Goal: Check status: Check status

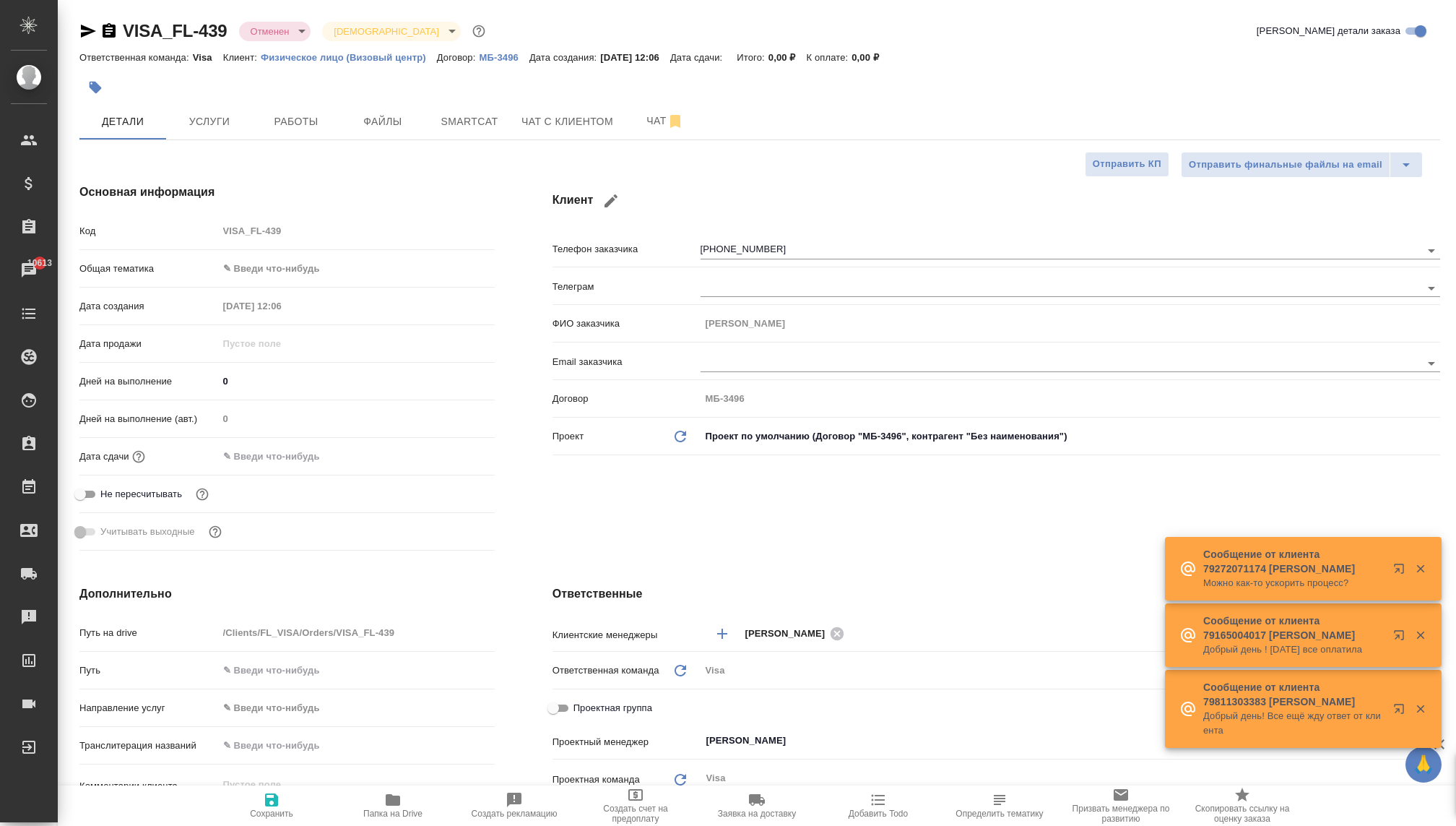
select select "RU"
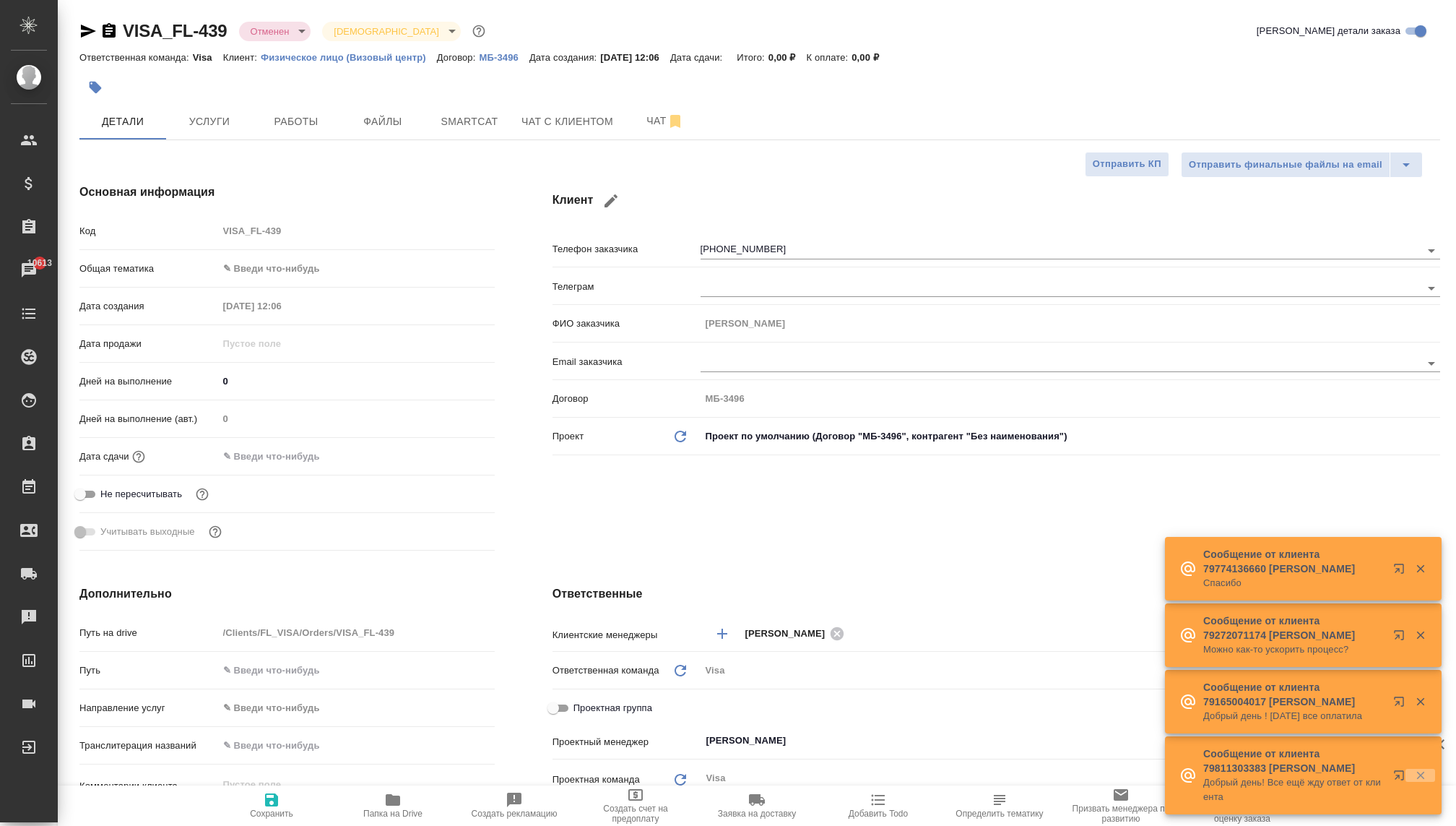
click at [1414, 774] on icon "button" at bounding box center [1420, 775] width 13 height 13
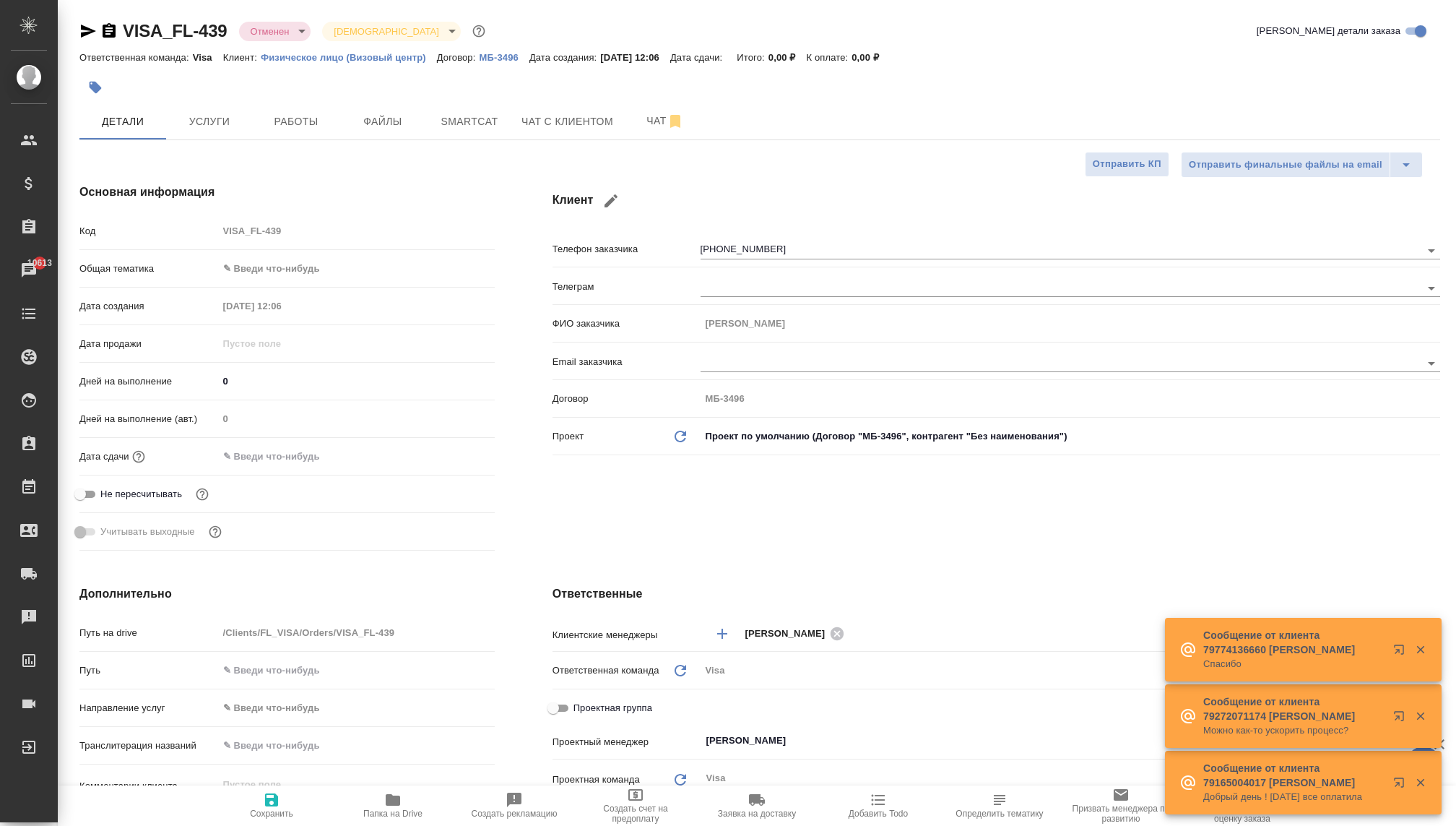
click at [1423, 785] on icon "button" at bounding box center [1420, 782] width 8 height 8
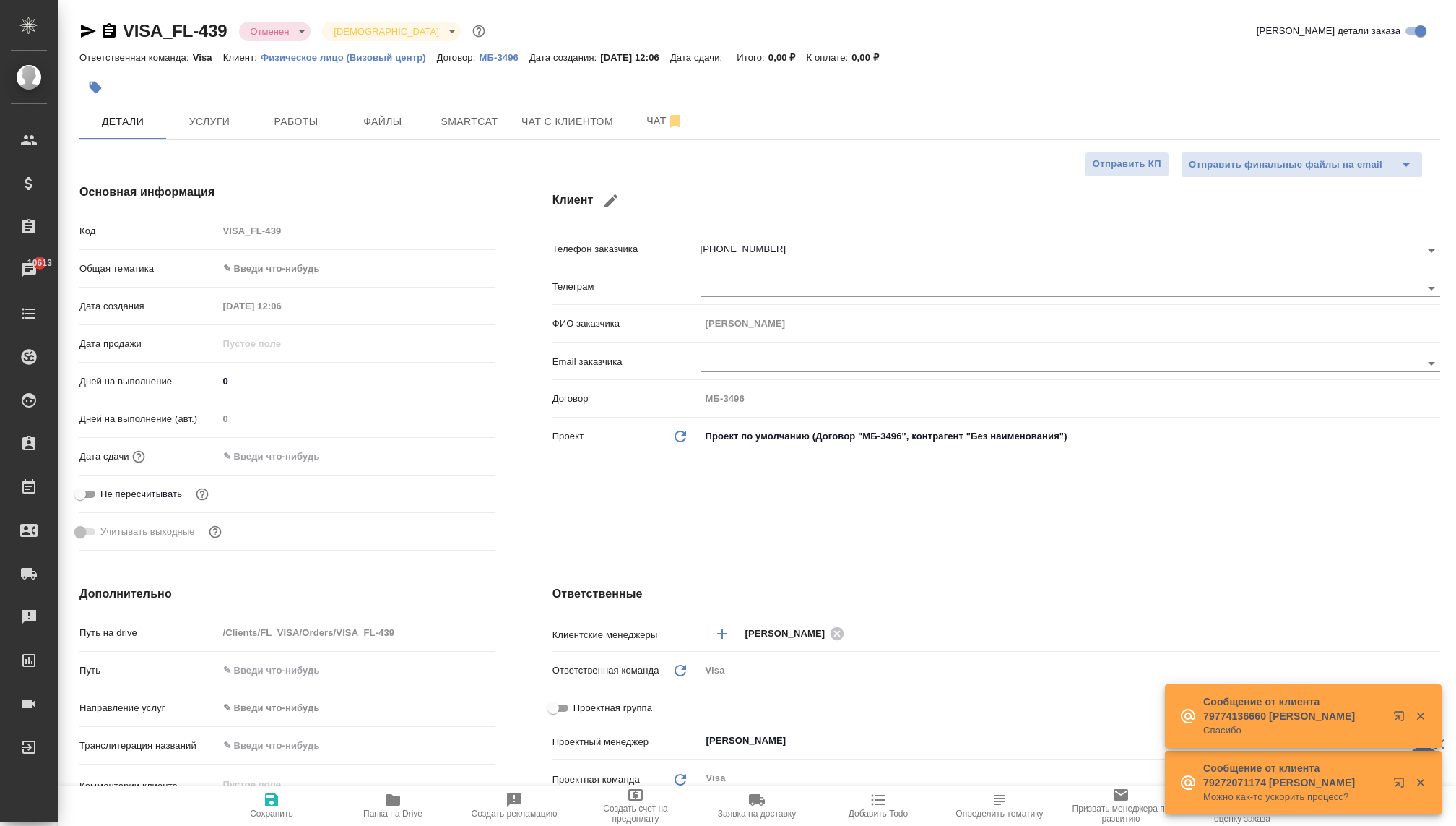
click at [1420, 780] on icon "button" at bounding box center [1420, 782] width 8 height 8
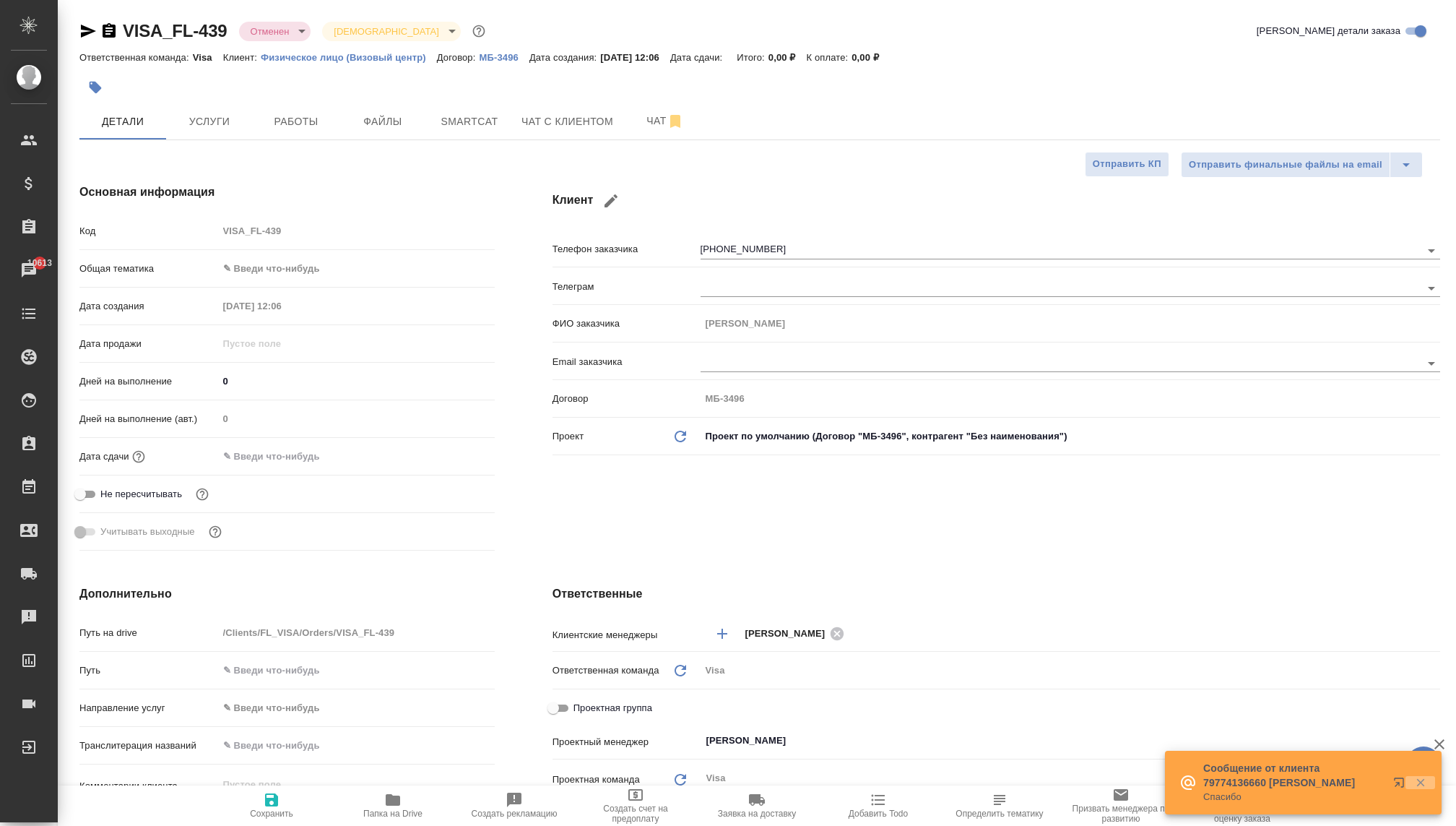
click at [1423, 788] on icon "button" at bounding box center [1420, 782] width 13 height 13
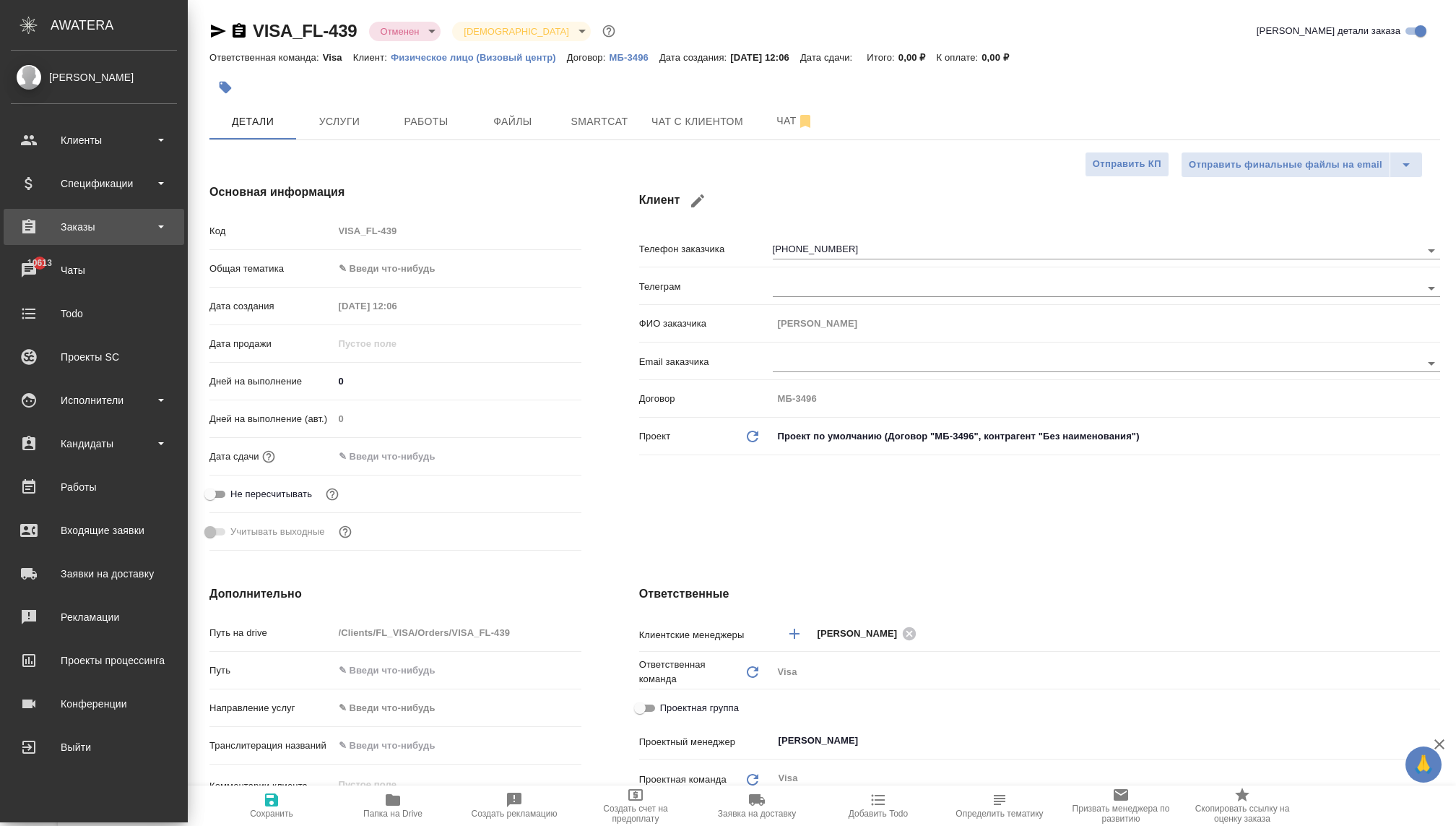
click at [62, 225] on div "Заказы" at bounding box center [94, 227] width 166 height 22
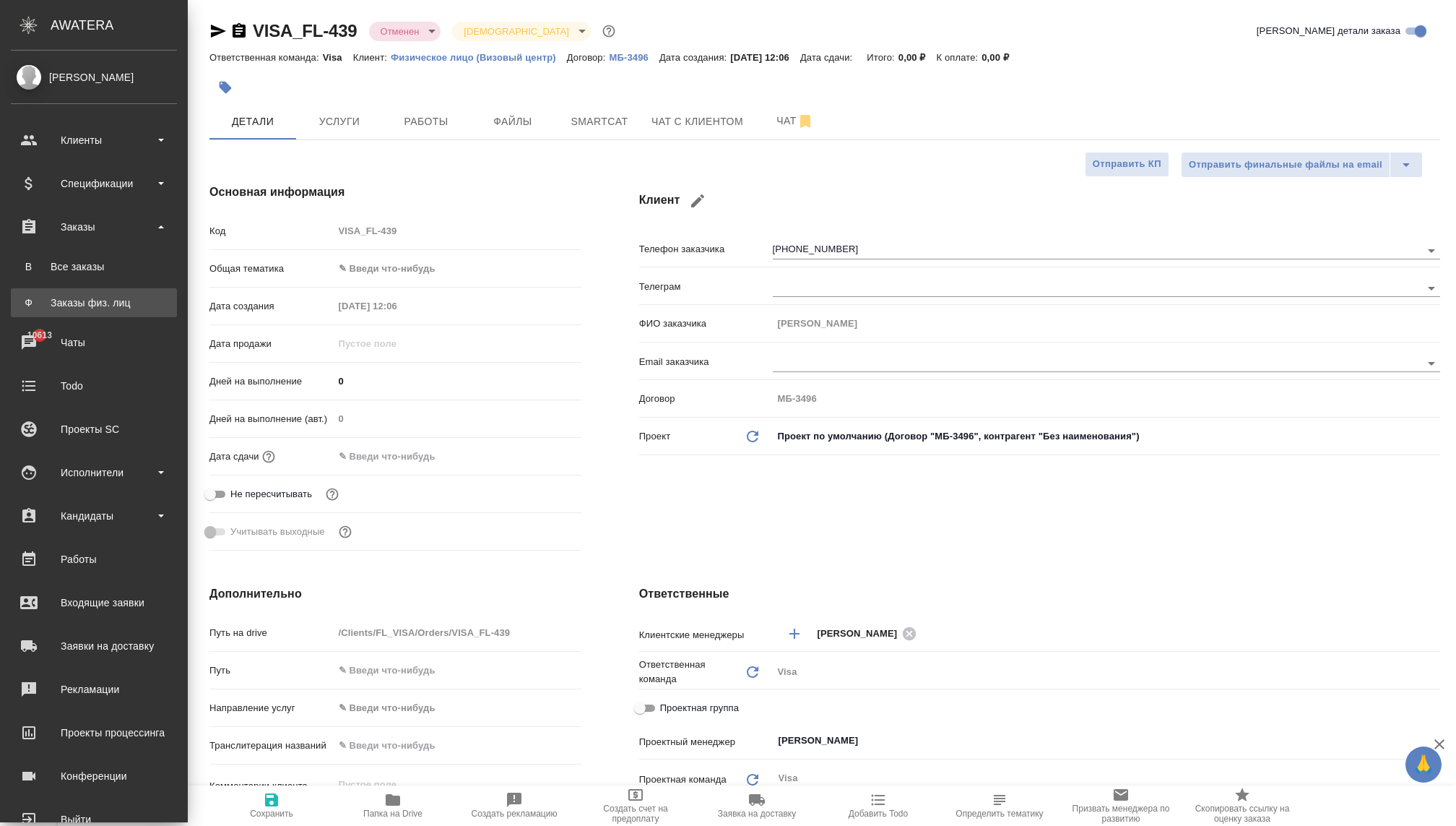
click at [69, 296] on div "Заказы физ. лиц" at bounding box center [94, 302] width 152 height 15
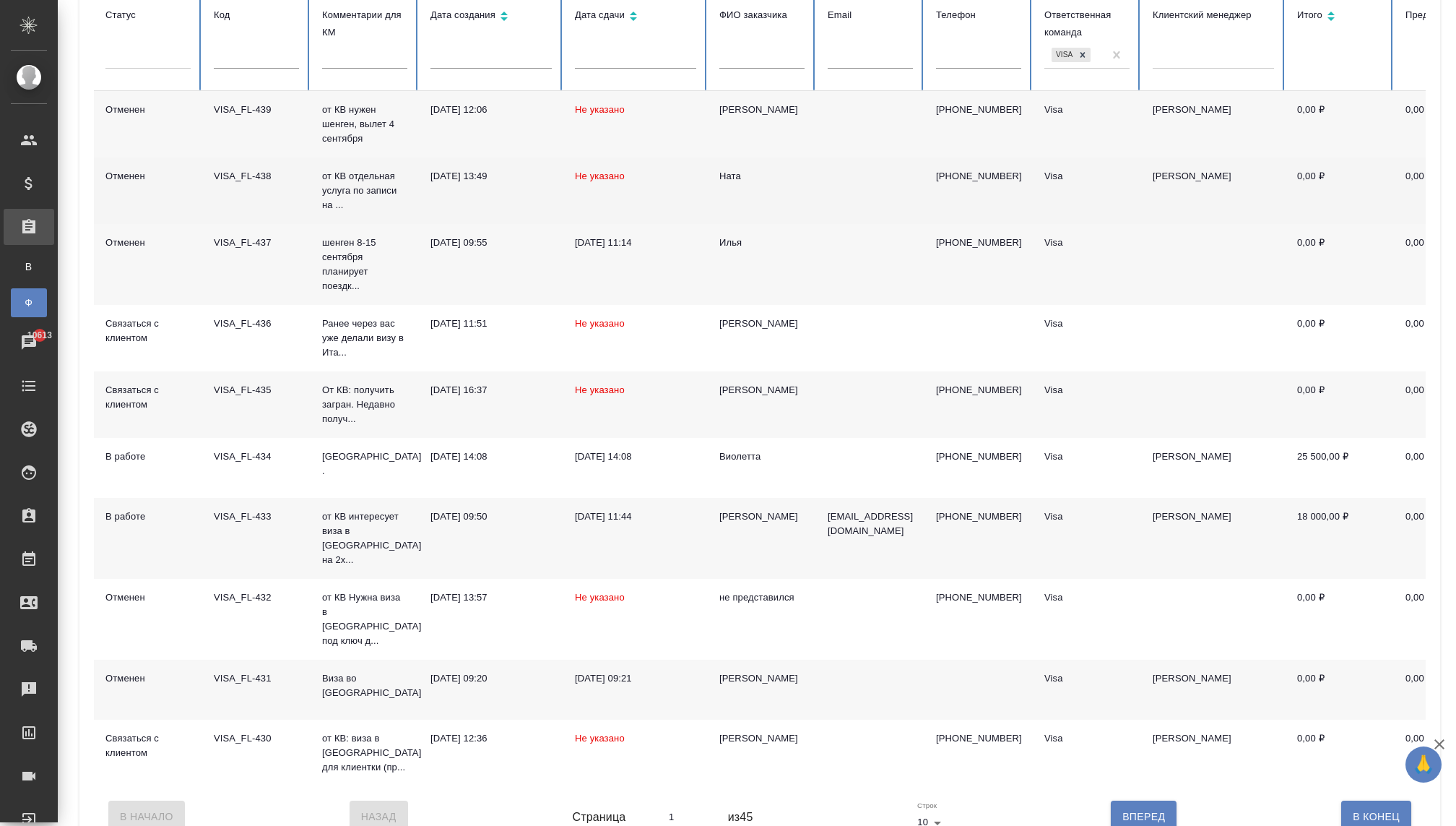
scroll to position [169, 0]
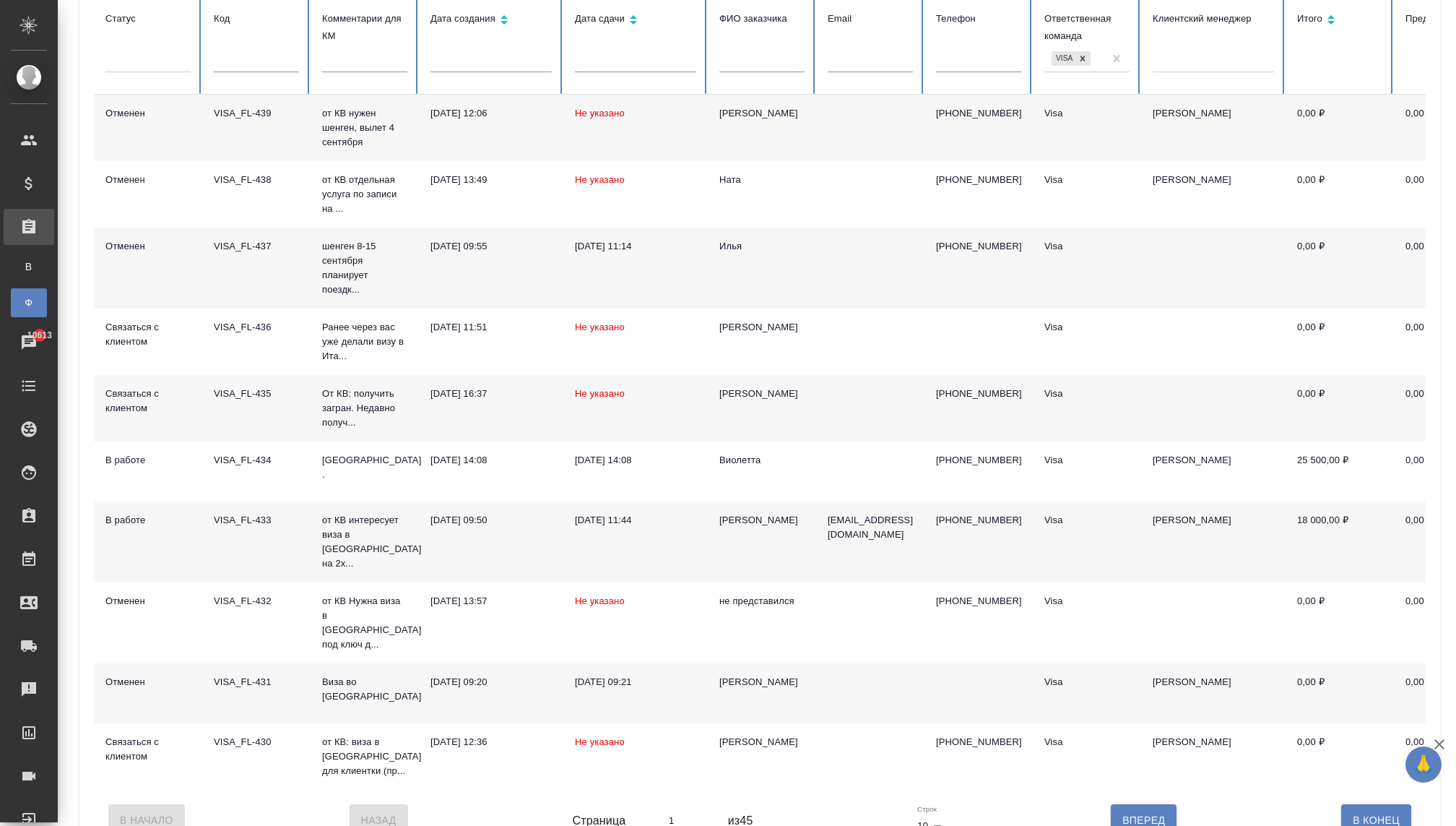
click at [139, 56] on div at bounding box center [148, 57] width 86 height 21
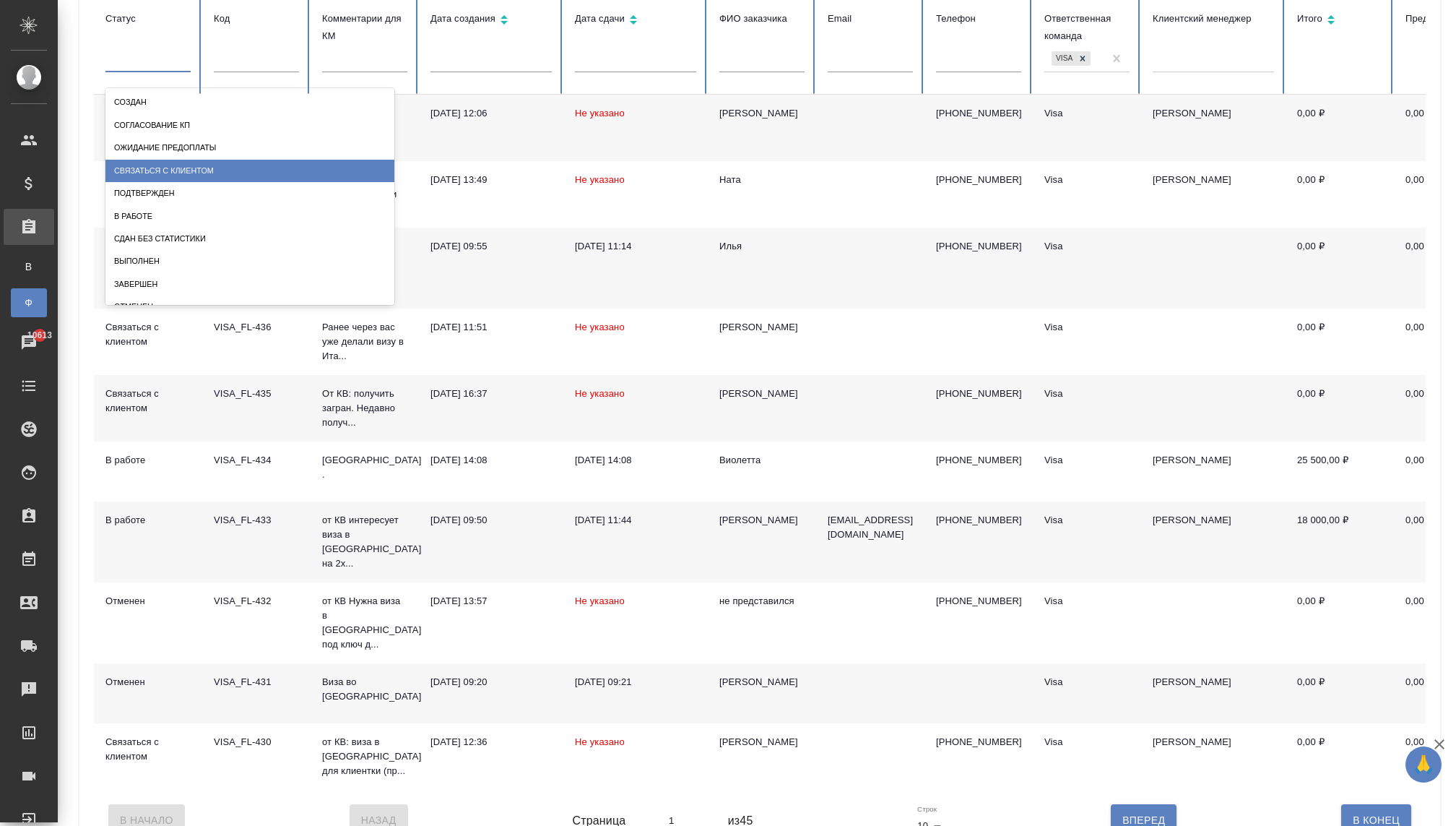
click at [155, 173] on div "Связаться с клиентом" at bounding box center [249, 170] width 289 height 23
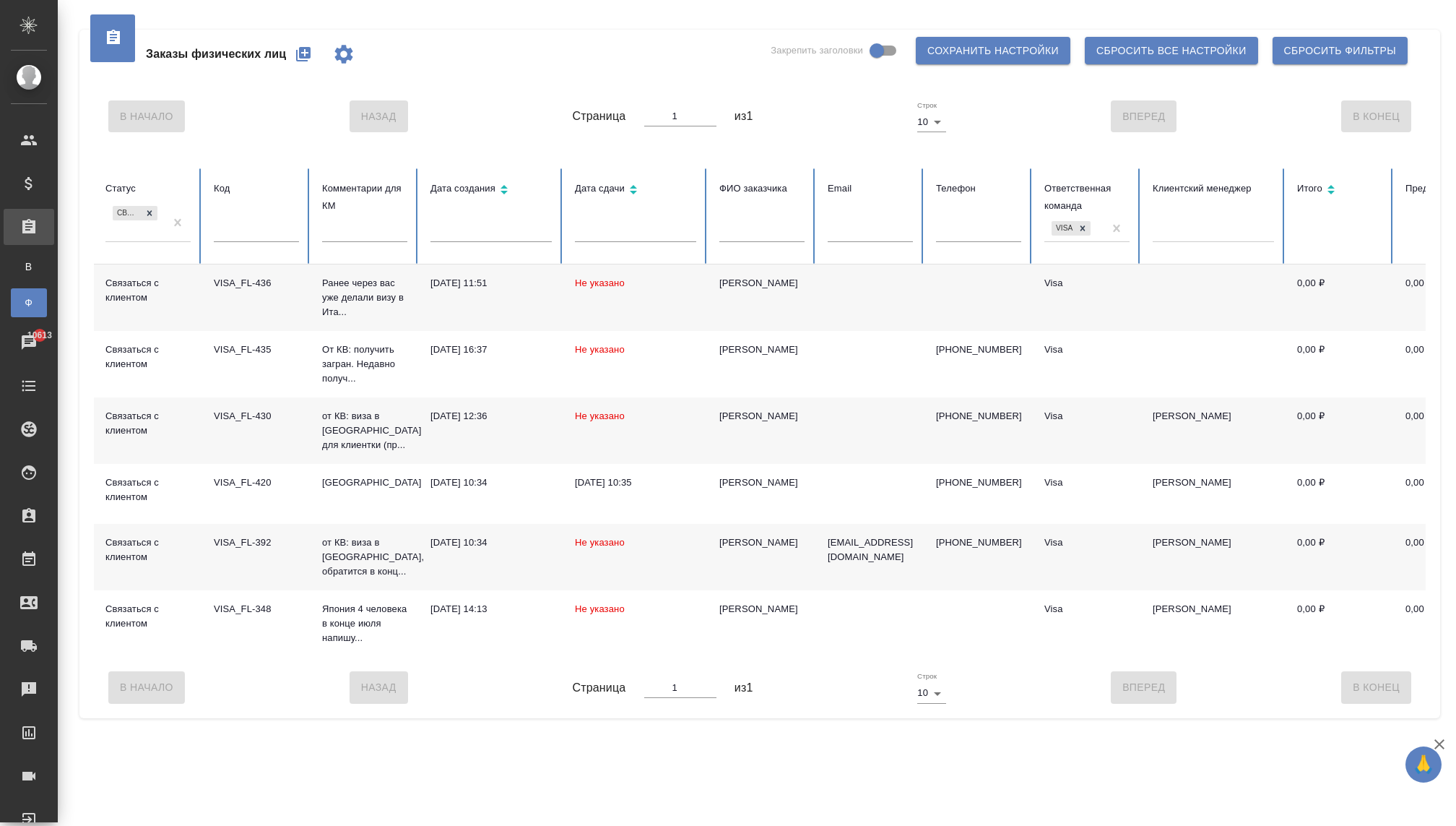
scroll to position [0, 0]
